Goal: Task Accomplishment & Management: Use online tool/utility

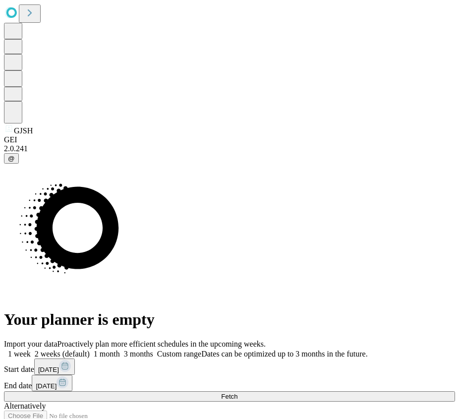
click at [238, 393] on span "Fetch" at bounding box center [229, 396] width 16 height 7
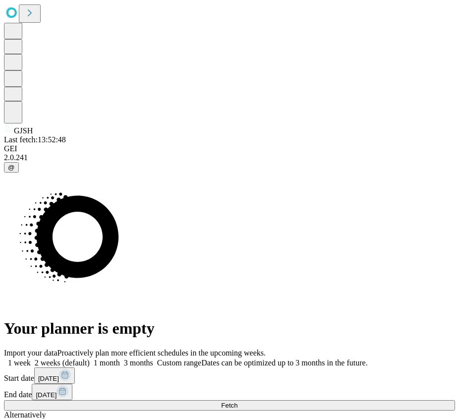
drag, startPoint x: 458, startPoint y: 284, endPoint x: 446, endPoint y: 314, distance: 31.6
click at [446, 349] on div "Import your data Proactively plan more efficient schedules in the upcoming week…" at bounding box center [229, 399] width 451 height 101
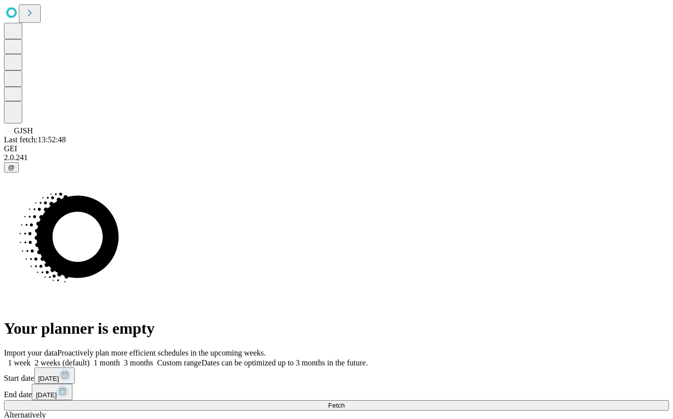
click at [559, 400] on button "Fetch" at bounding box center [336, 405] width 665 height 10
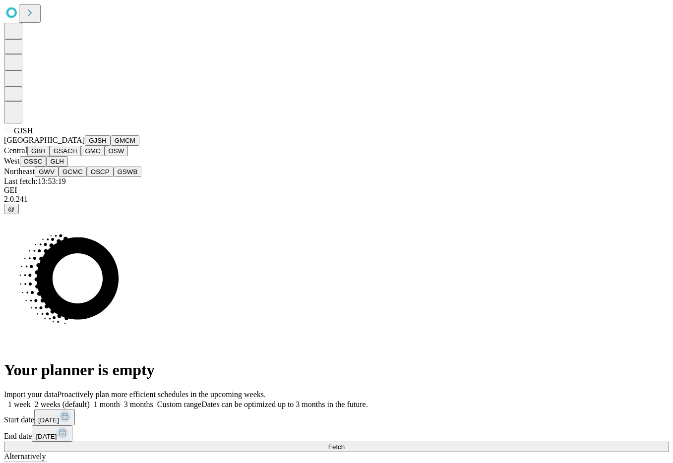
click at [14, 135] on div "GJSH" at bounding box center [336, 130] width 665 height 12
click at [81, 156] on button "GMC" at bounding box center [92, 151] width 23 height 10
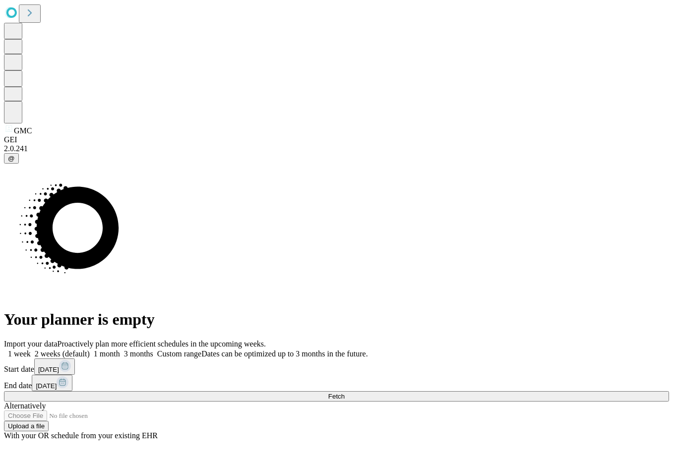
click at [345, 393] on span "Fetch" at bounding box center [336, 396] width 16 height 7
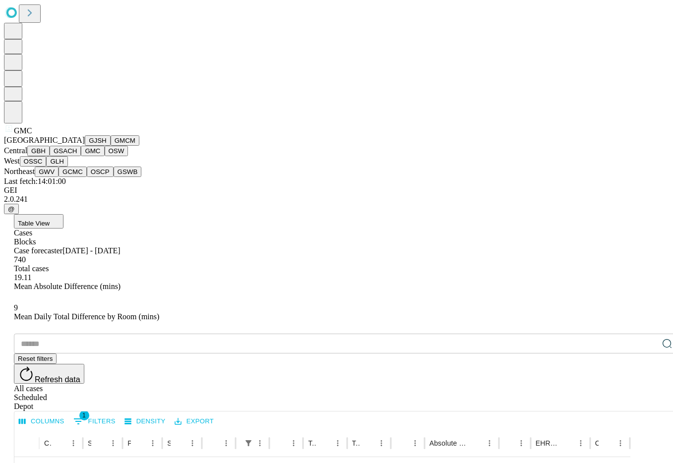
click at [85, 146] on button "GJSH" at bounding box center [98, 140] width 26 height 10
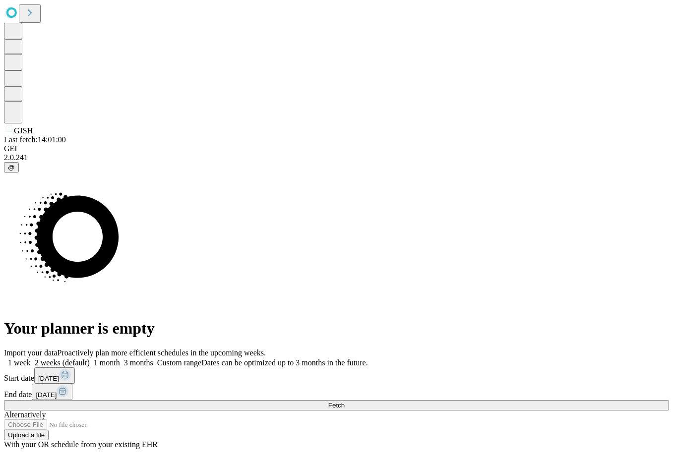
click at [492, 349] on div "Import your data Proactively plan more efficient schedules in the upcoming week…" at bounding box center [336, 399] width 665 height 101
click at [492, 400] on button "Fetch" at bounding box center [336, 405] width 665 height 10
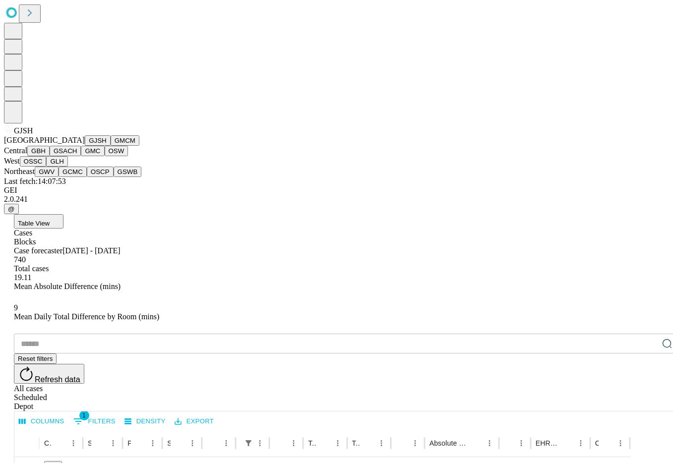
click at [68, 156] on button "GSACH" at bounding box center [65, 151] width 31 height 10
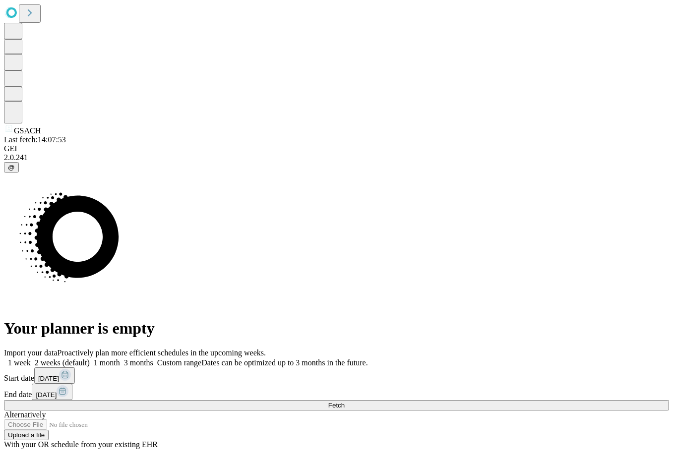
click at [470, 400] on button "Fetch" at bounding box center [336, 405] width 665 height 10
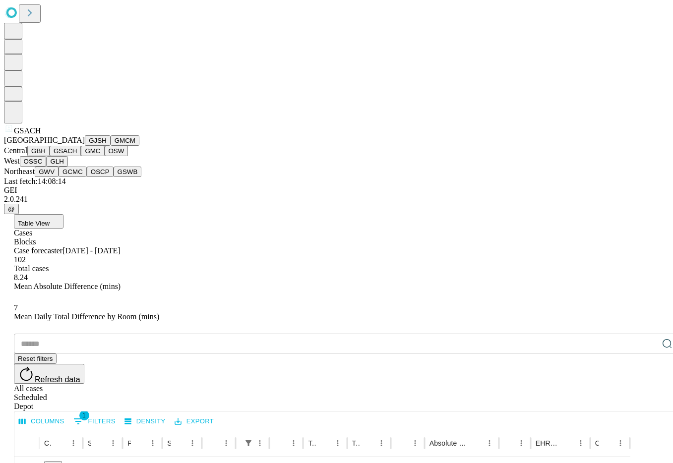
scroll to position [219, 0]
click at [114, 177] on button "GSWB" at bounding box center [128, 172] width 28 height 10
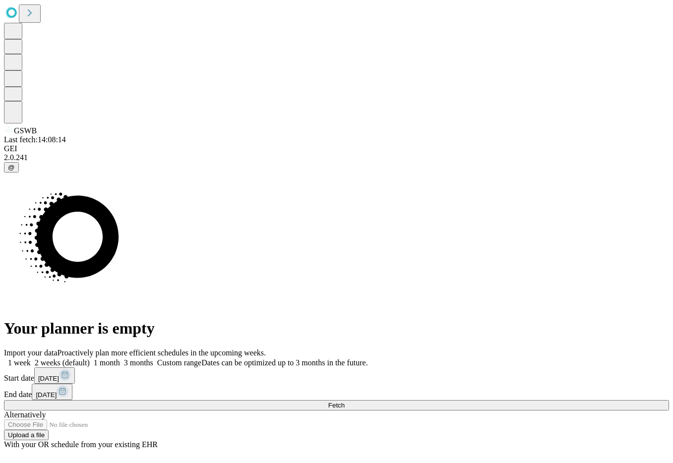
click at [557, 400] on button "Fetch" at bounding box center [336, 405] width 665 height 10
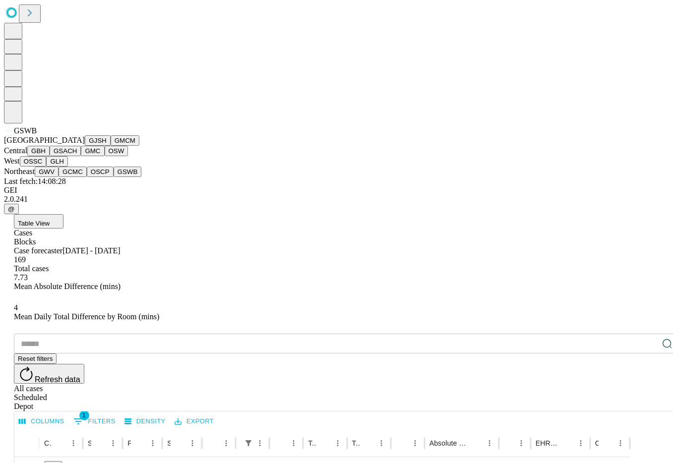
scroll to position [219, 0]
click at [47, 167] on button "OSSC" at bounding box center [33, 161] width 27 height 10
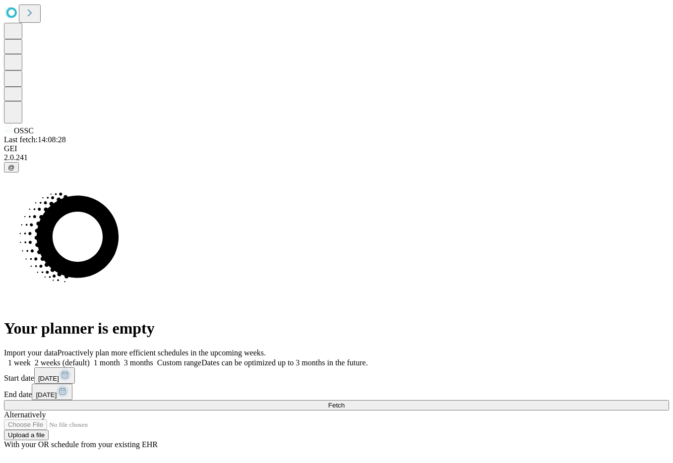
click at [543, 400] on button "Fetch" at bounding box center [336, 405] width 665 height 10
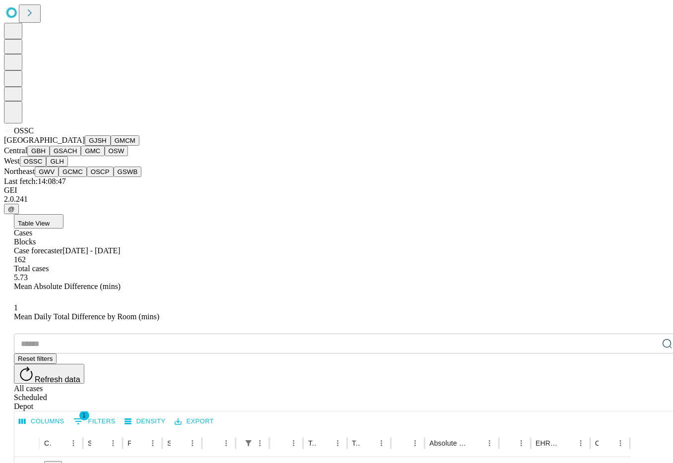
scroll to position [219, 0]
click at [114, 177] on button "GSWB" at bounding box center [128, 172] width 28 height 10
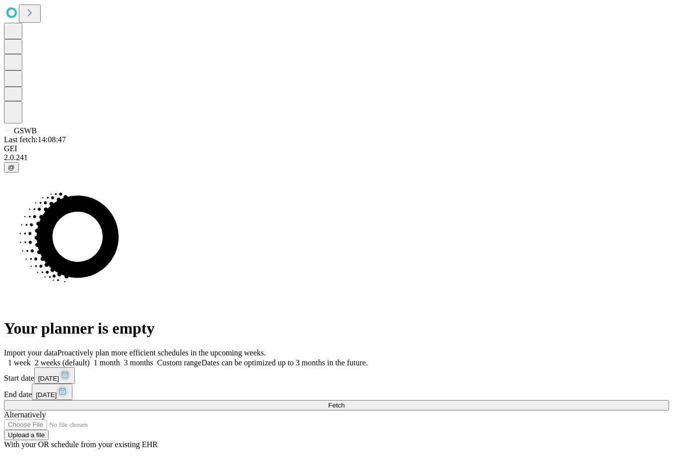
click at [535, 400] on button "Fetch" at bounding box center [336, 405] width 665 height 10
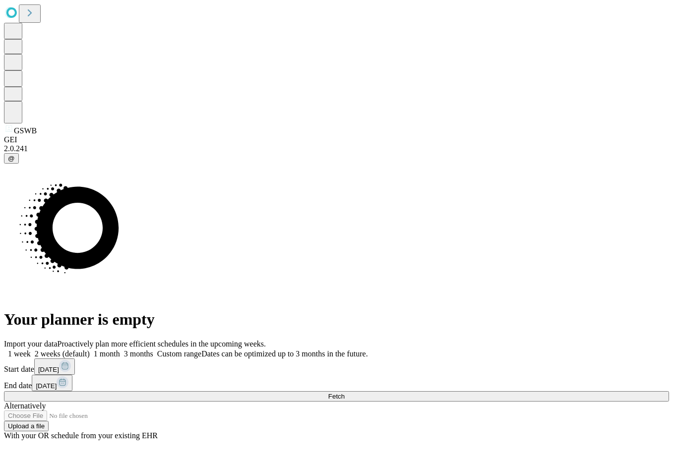
click at [345, 393] on span "Fetch" at bounding box center [336, 396] width 16 height 7
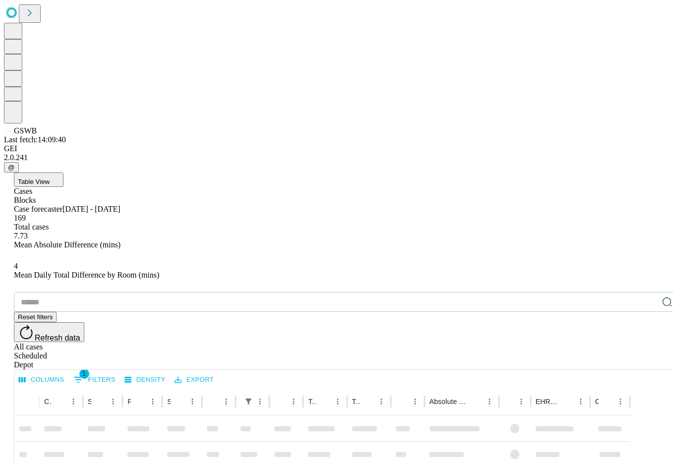
click at [646, 361] on div "Depot" at bounding box center [346, 365] width 665 height 9
